Goal: Browse casually: Explore the website without a specific task or goal

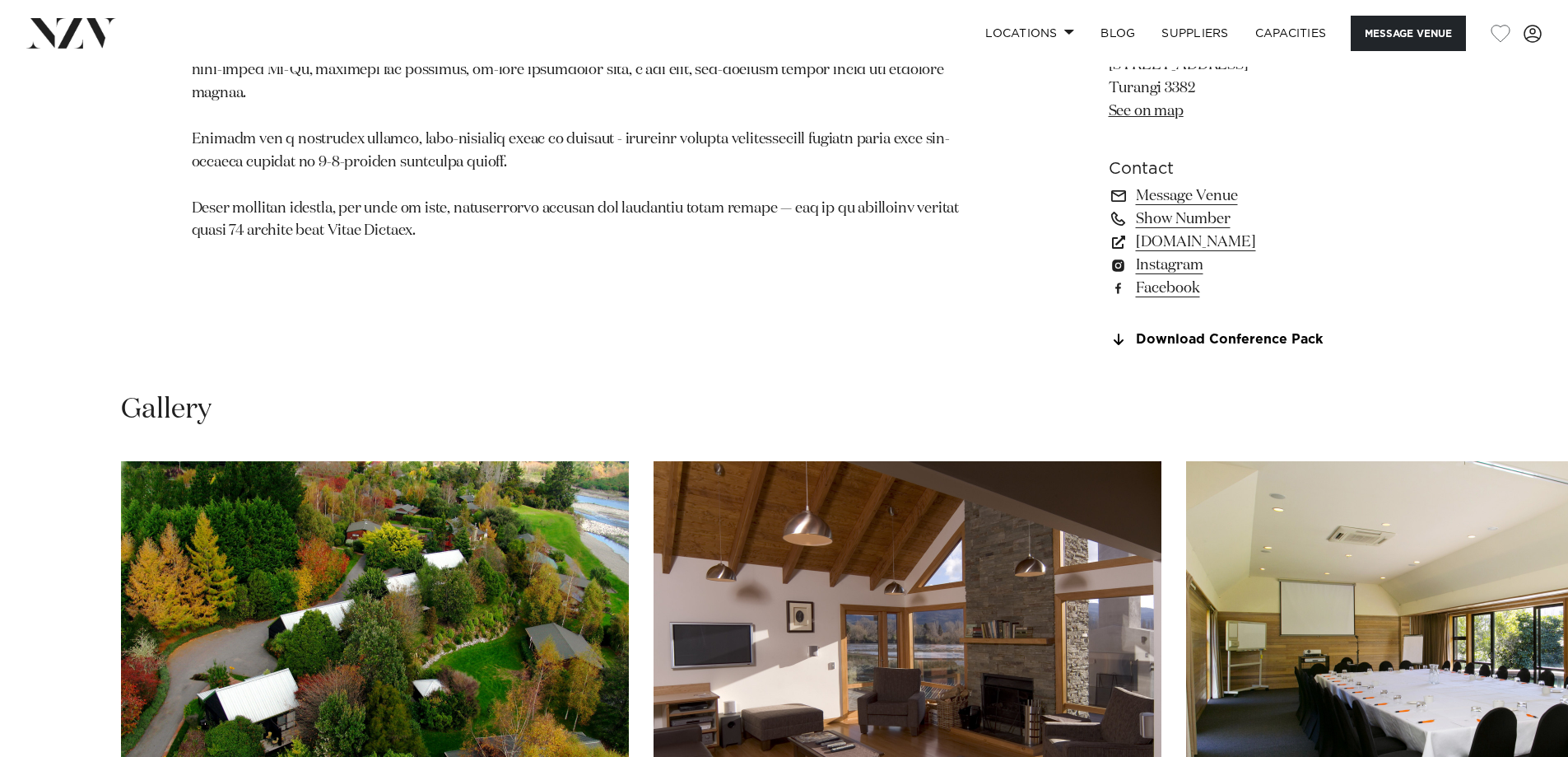
scroll to position [1564, 0]
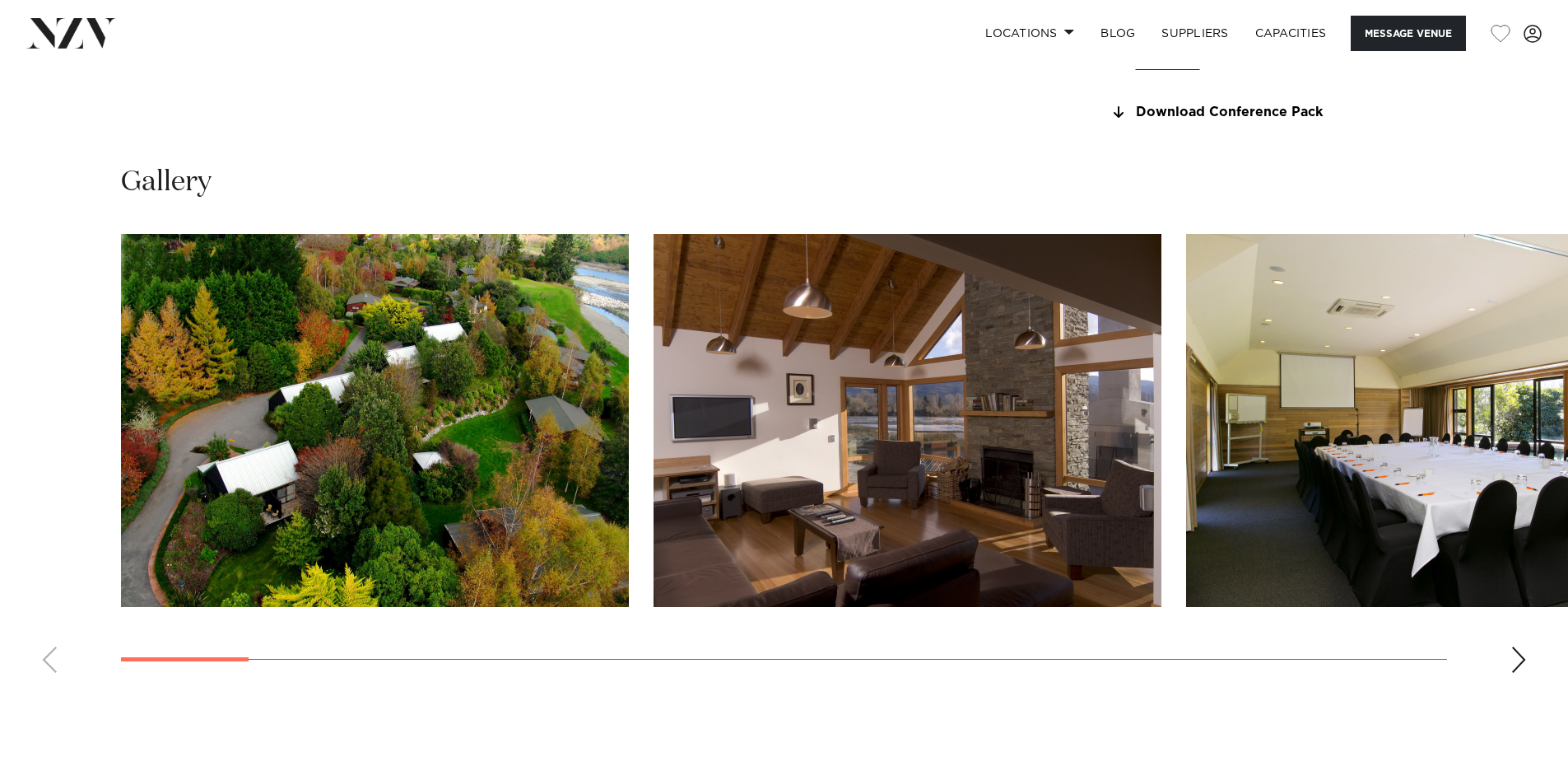
click at [1513, 665] on div "Next slide" at bounding box center [1518, 659] width 16 height 26
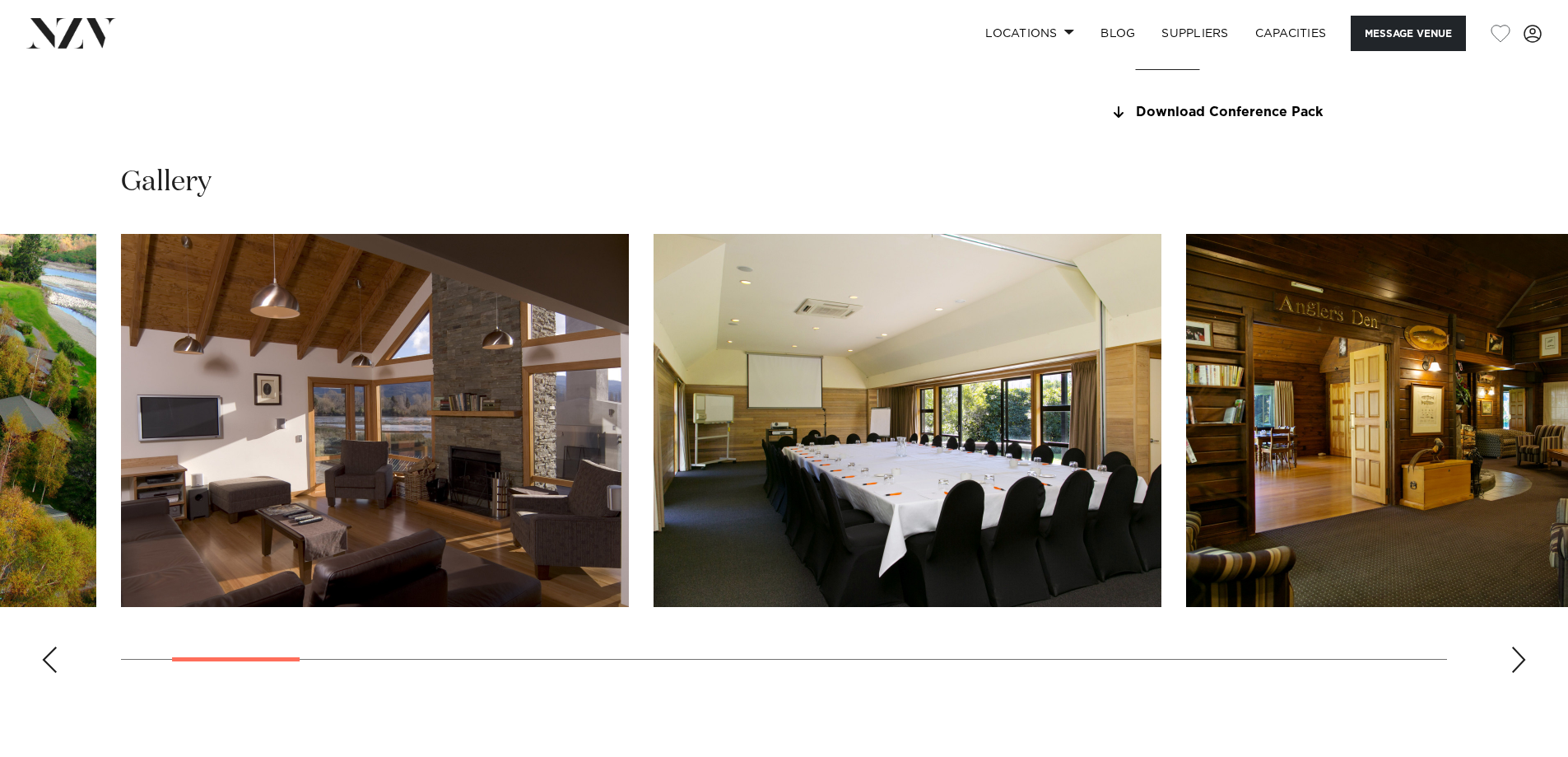
click at [1511, 664] on div "Next slide" at bounding box center [1518, 659] width 16 height 26
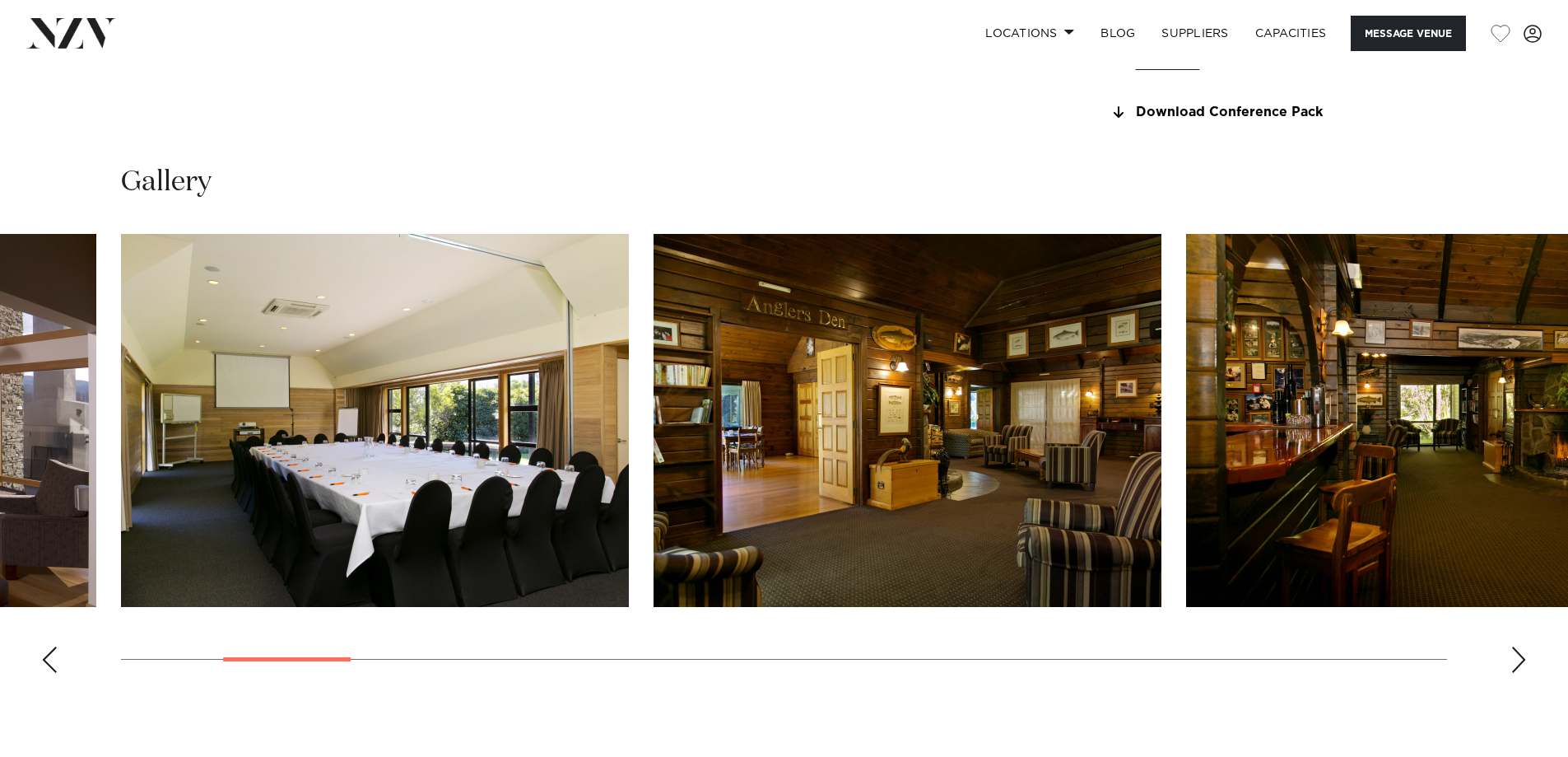
click at [1511, 664] on div "Next slide" at bounding box center [1518, 659] width 16 height 26
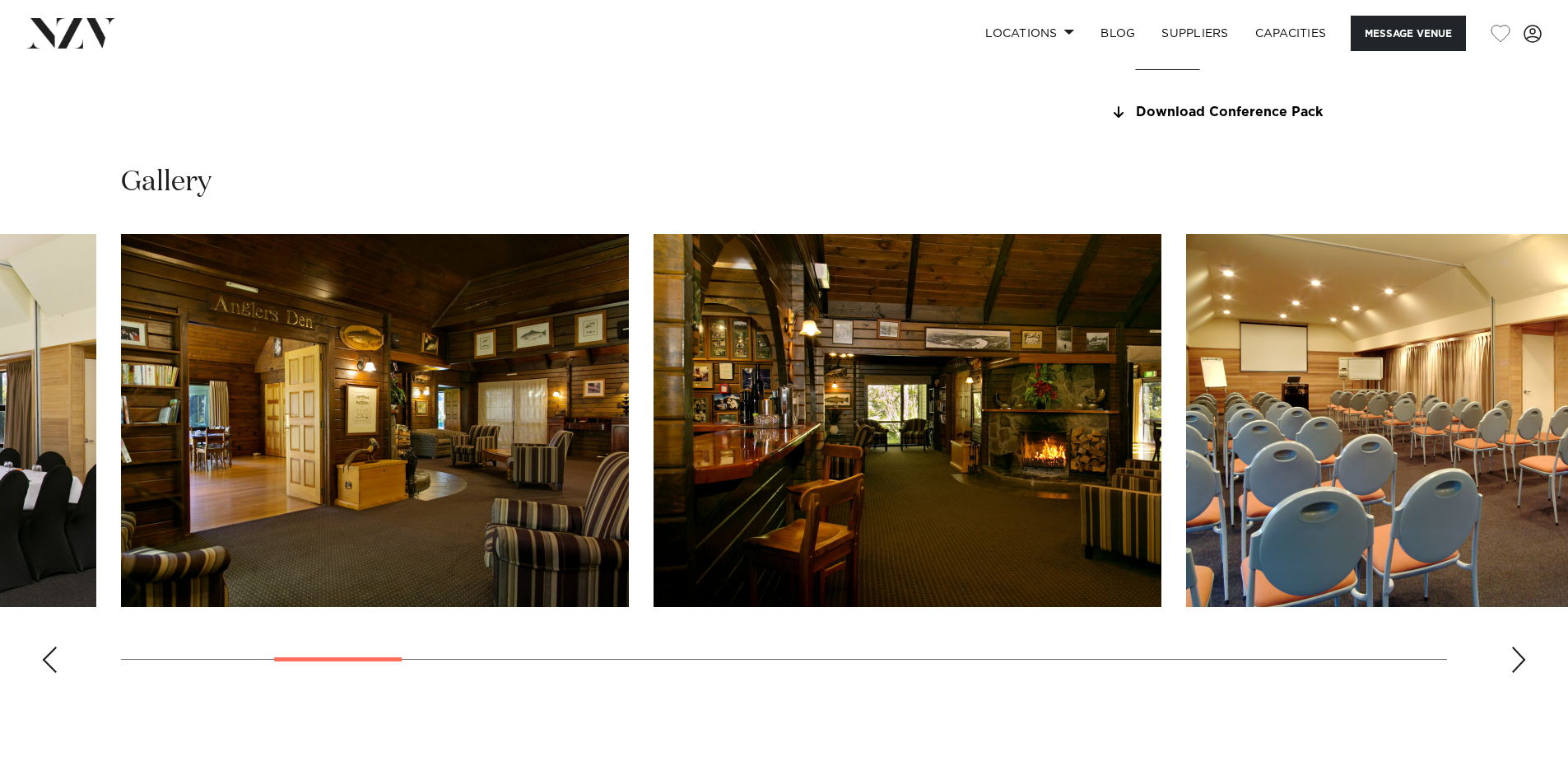
click at [1511, 664] on div "Next slide" at bounding box center [1518, 659] width 16 height 26
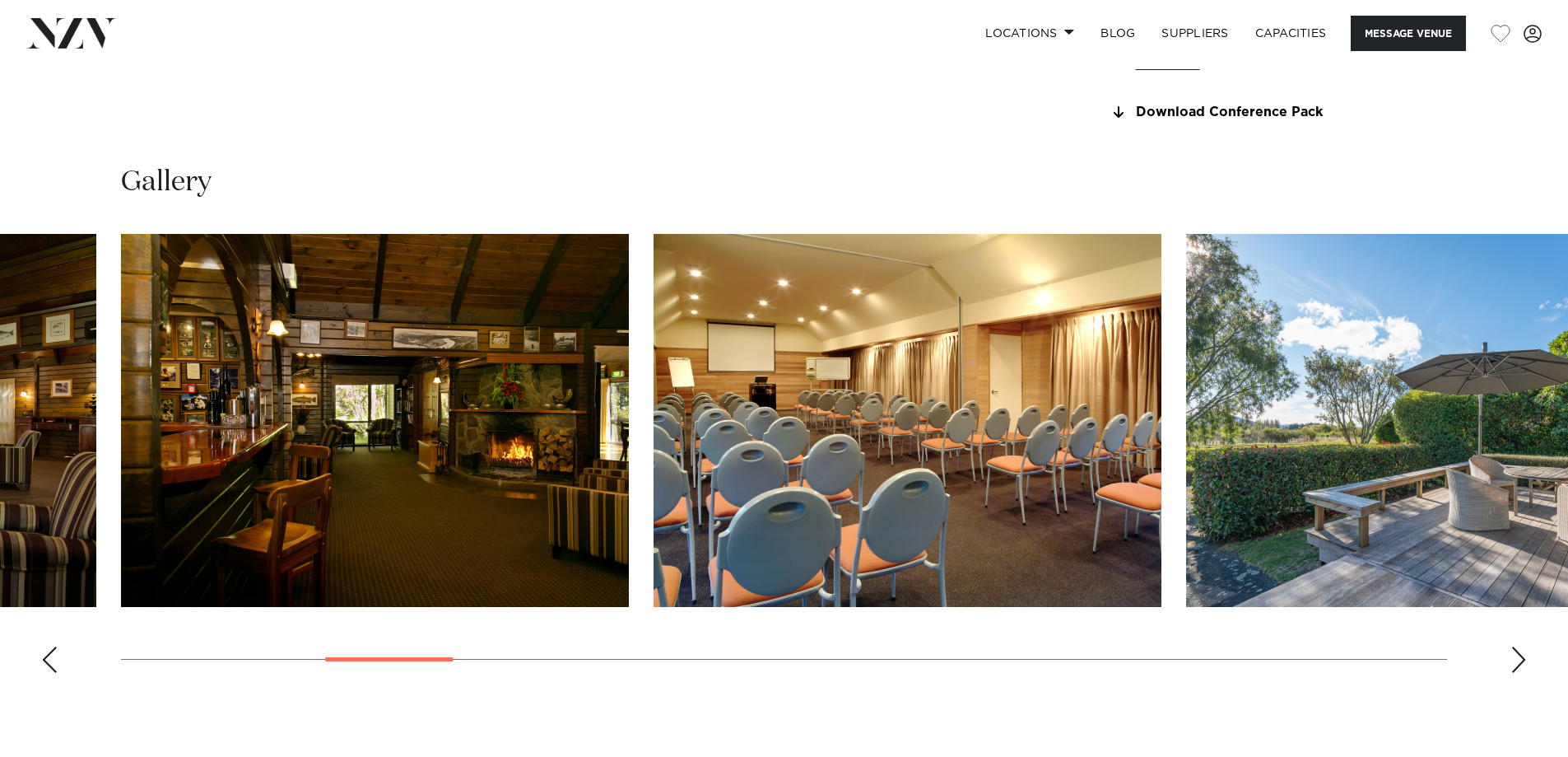
click at [1511, 664] on div "Next slide" at bounding box center [1518, 659] width 16 height 26
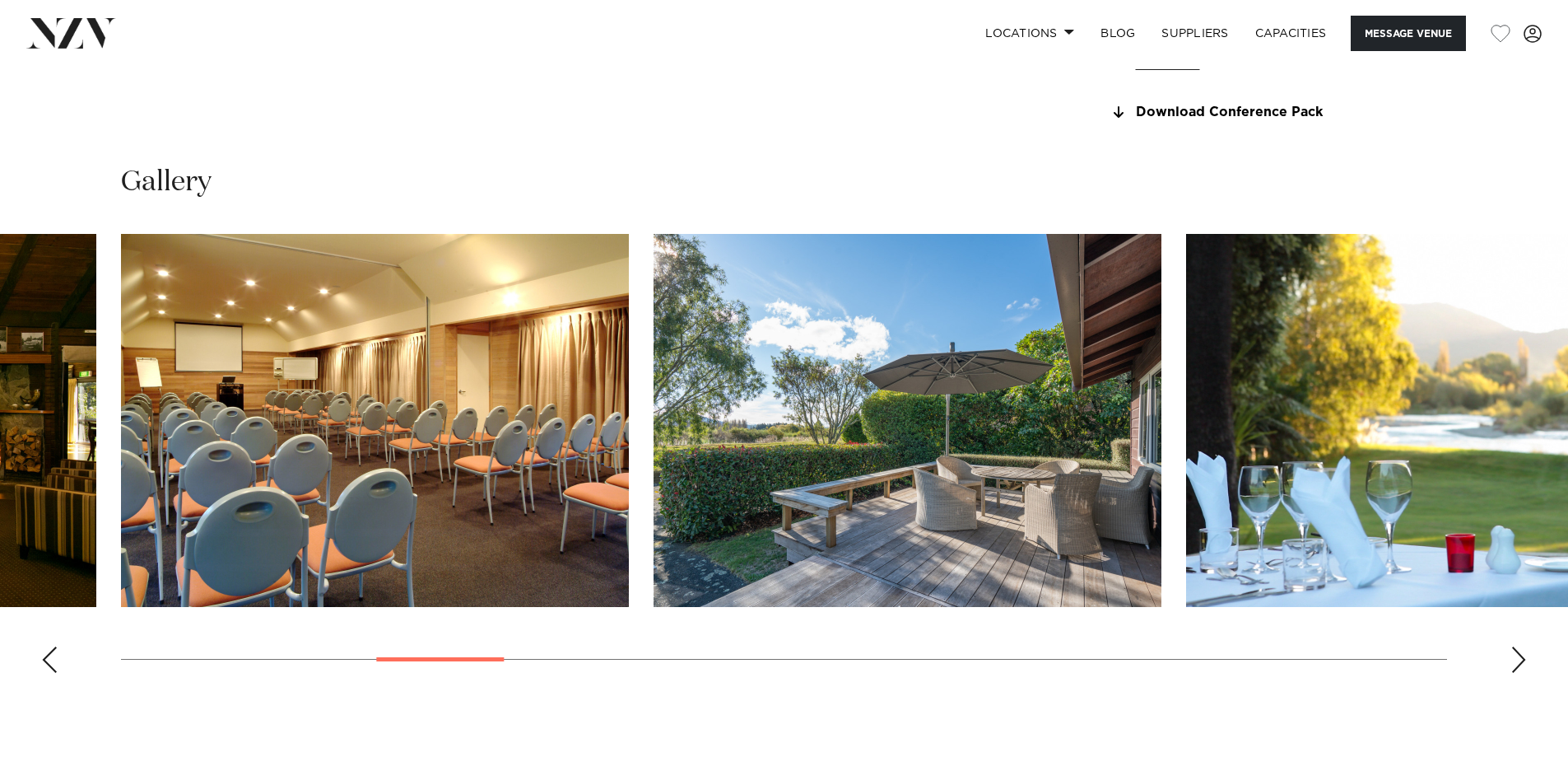
click at [1511, 664] on div "Next slide" at bounding box center [1518, 659] width 16 height 26
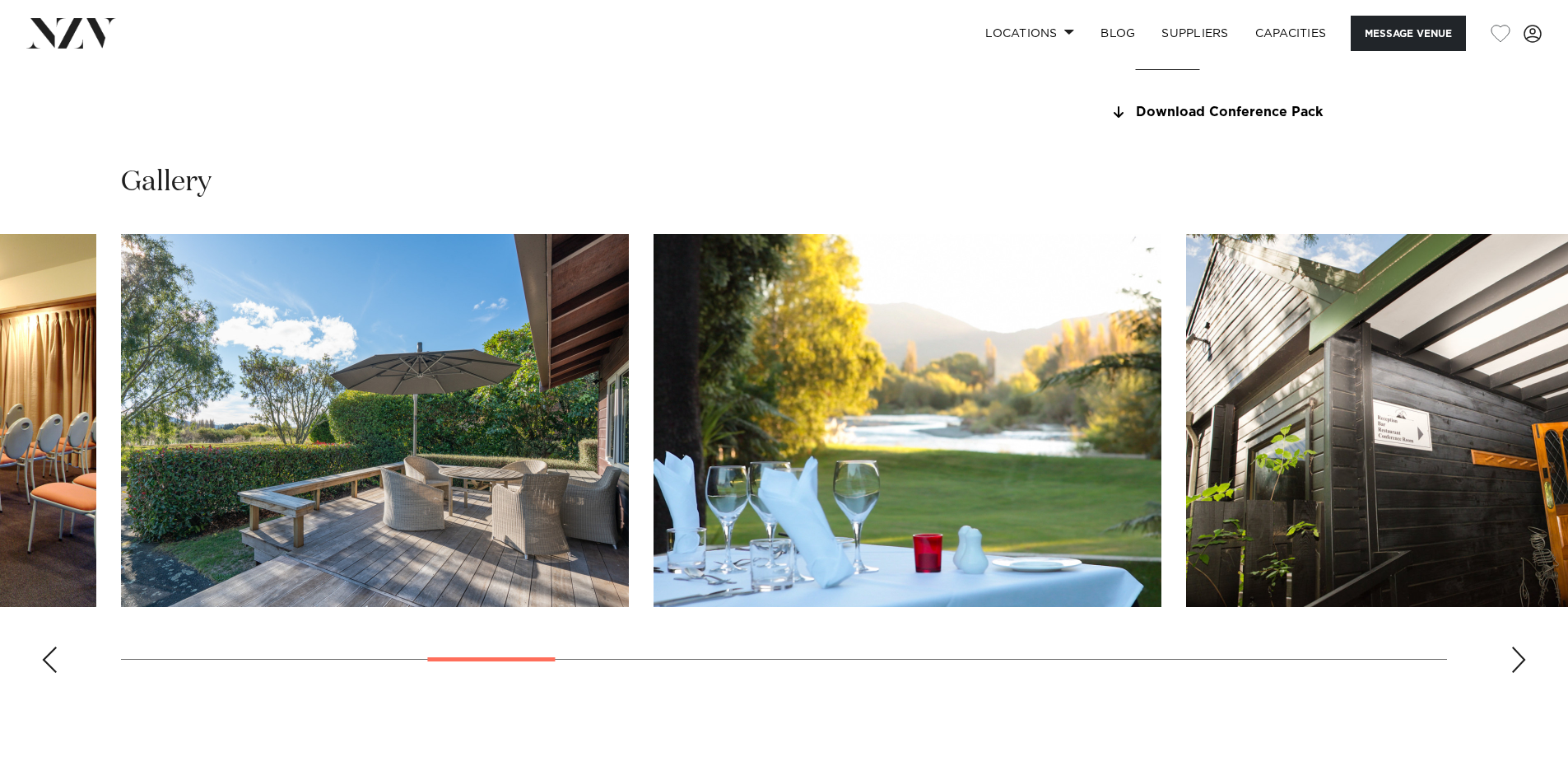
click at [1511, 664] on div "Next slide" at bounding box center [1518, 659] width 16 height 26
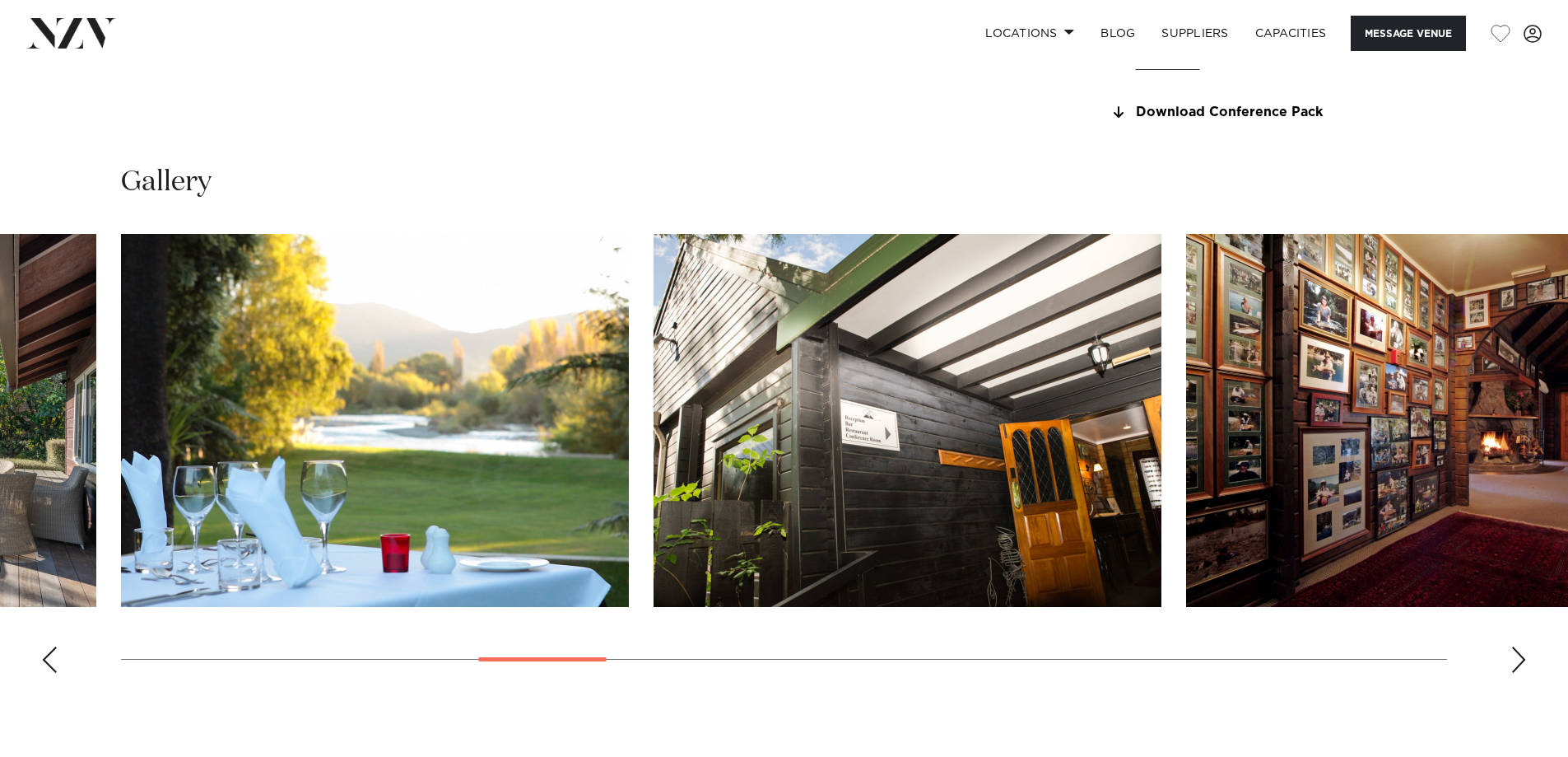
click at [1511, 664] on div "Next slide" at bounding box center [1518, 659] width 16 height 26
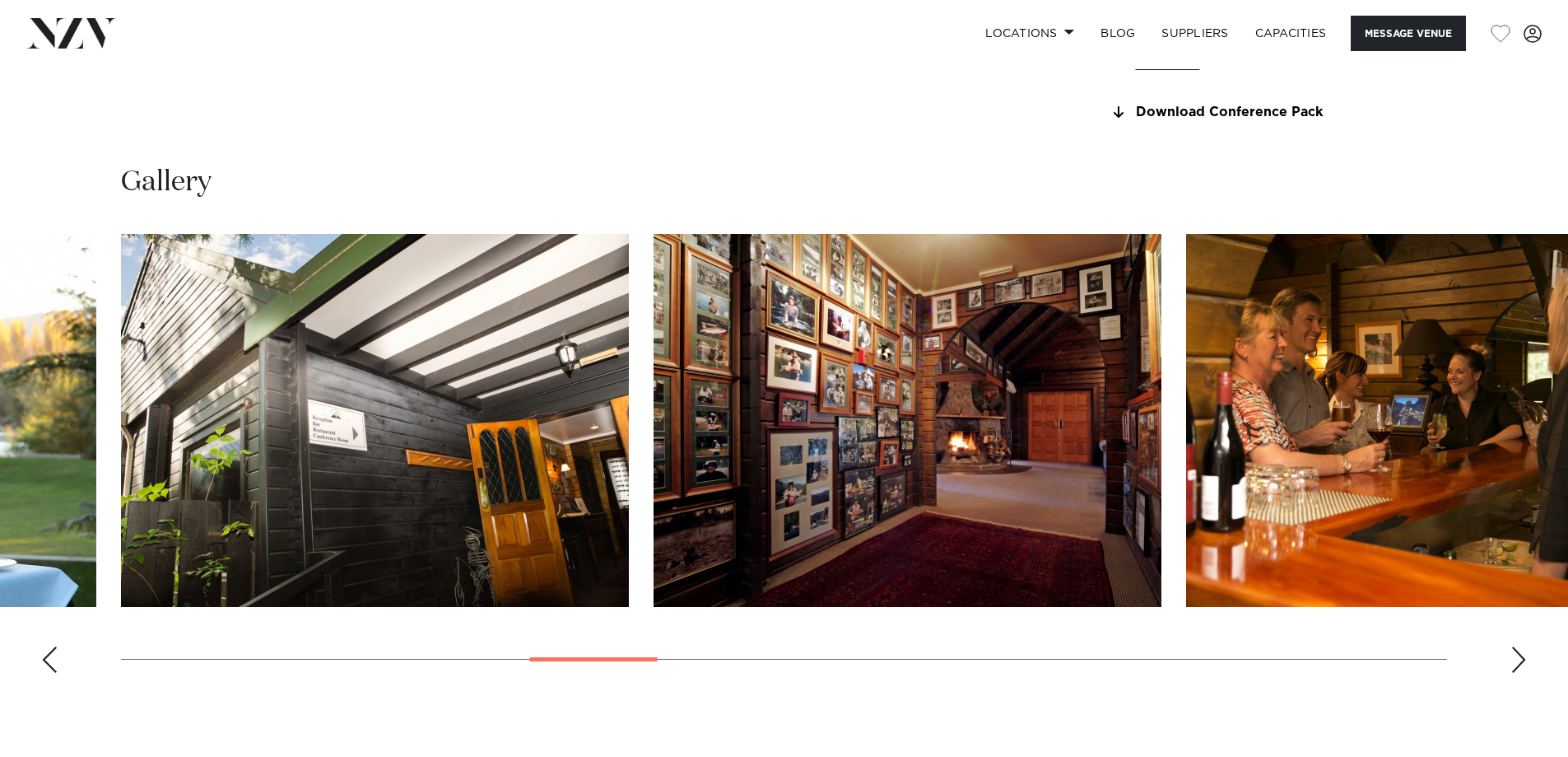
click at [1511, 664] on div "Next slide" at bounding box center [1518, 659] width 16 height 26
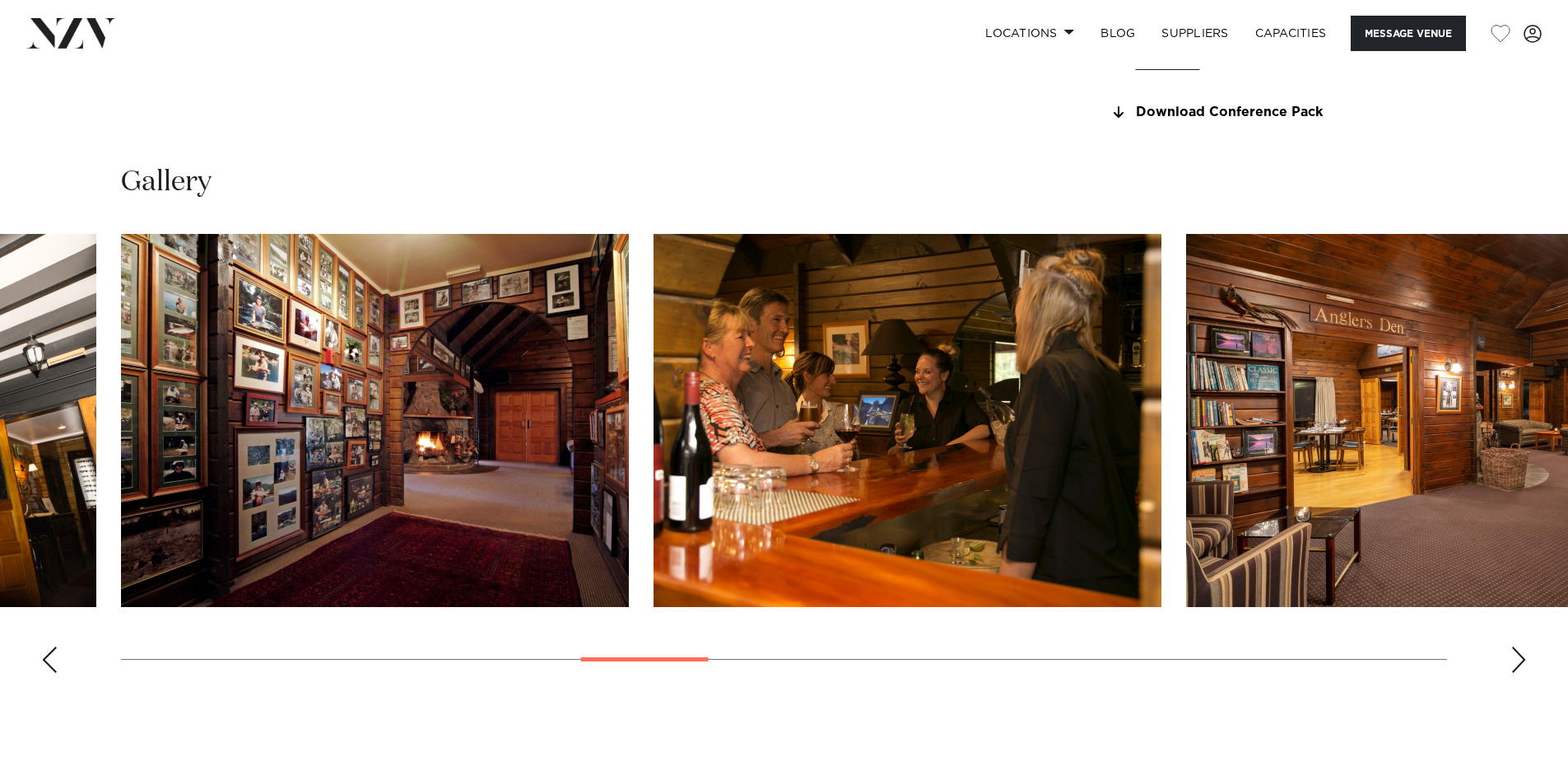
click at [1484, 642] on swiper-container at bounding box center [784, 460] width 1568 height 452
